Goal: Find specific fact: Find specific fact

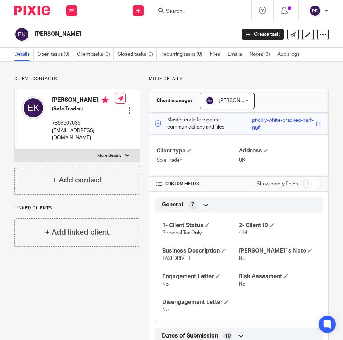
click at [181, 10] on input "Search" at bounding box center [197, 12] width 64 height 6
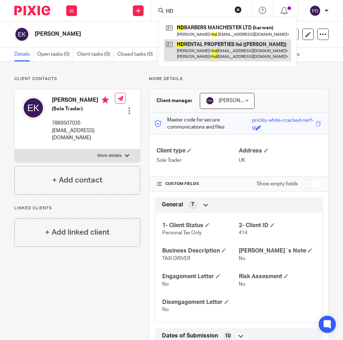
type input "HD"
click at [191, 45] on link at bounding box center [227, 50] width 127 height 22
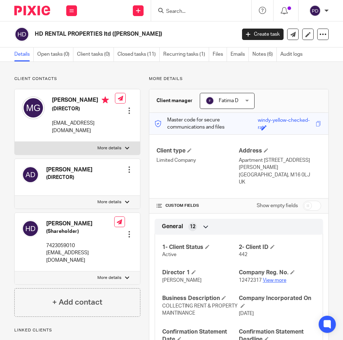
click at [279, 281] on link "View more" at bounding box center [274, 280] width 24 height 5
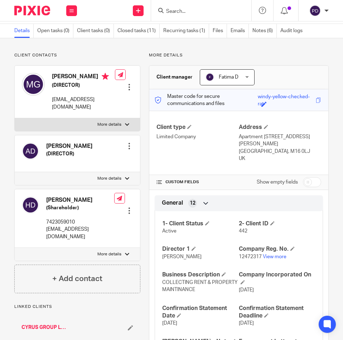
scroll to position [36, 0]
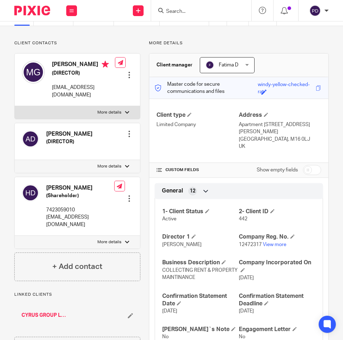
click at [180, 10] on input "Search" at bounding box center [197, 12] width 64 height 6
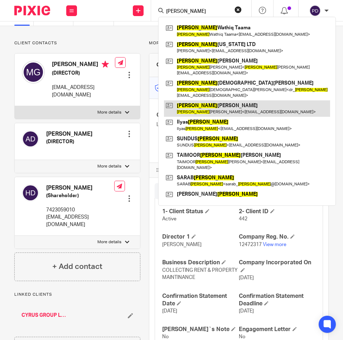
type input "[PERSON_NAME]"
click at [218, 100] on link at bounding box center [247, 108] width 166 height 16
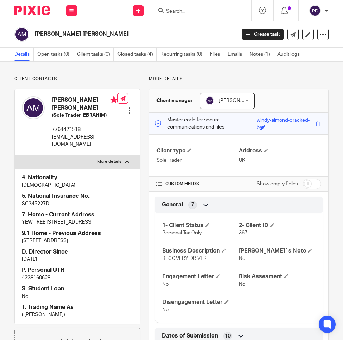
click at [39, 282] on p "4228160628" at bounding box center [77, 278] width 111 height 7
copy p "4228160628"
drag, startPoint x: 112, startPoint y: 34, endPoint x: 32, endPoint y: 35, distance: 80.1
click at [32, 35] on div "AHMED JASIM MOHAMMED" at bounding box center [122, 34] width 217 height 15
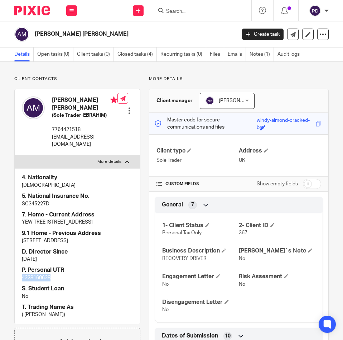
copy div "AHMED JASIM MOHAMMED"
click at [308, 186] on input "checkbox" at bounding box center [312, 184] width 18 height 10
checkbox input "true"
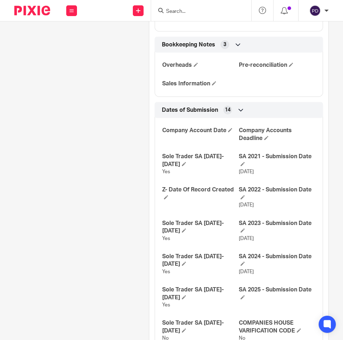
scroll to position [930, 0]
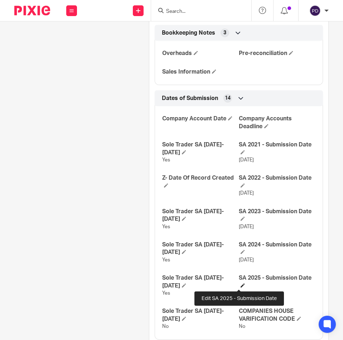
click at [241, 284] on span at bounding box center [242, 286] width 4 height 4
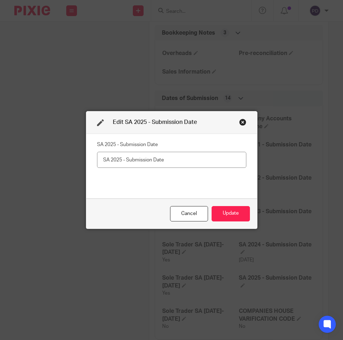
click at [160, 162] on input "text" at bounding box center [171, 160] width 149 height 16
type input "26/08/2025"
click at [224, 210] on button "Update" at bounding box center [230, 213] width 38 height 15
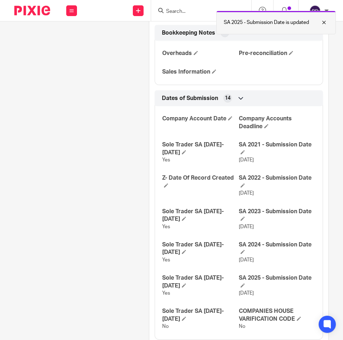
click at [325, 24] on div at bounding box center [318, 22] width 19 height 9
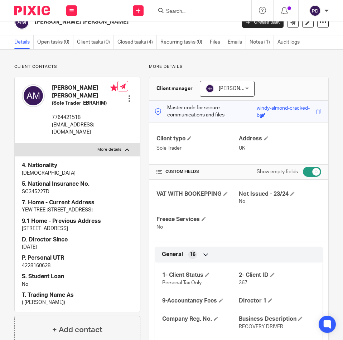
scroll to position [0, 0]
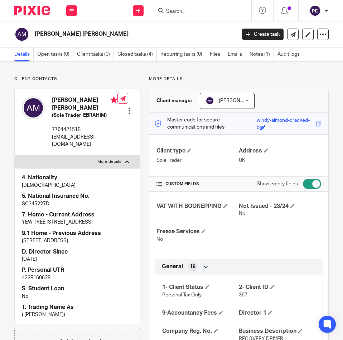
drag, startPoint x: 89, startPoint y: 109, endPoint x: 54, endPoint y: 101, distance: 36.5
click at [54, 101] on h4 "AHMED JASIM MOHAMMED" at bounding box center [84, 104] width 65 height 15
copy h4 "AHMED JASIM MOHAMMED"
drag, startPoint x: 116, startPoint y: 33, endPoint x: 33, endPoint y: 34, distance: 82.3
click at [33, 34] on div "AHMED JASIM MOHAMMED" at bounding box center [122, 34] width 217 height 15
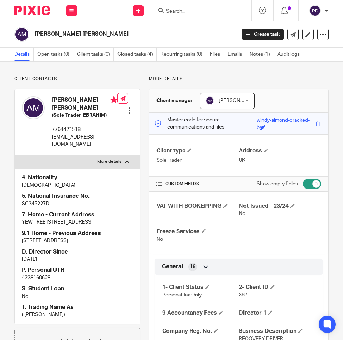
copy h2 "AHMED JASIM MOHAMMED"
